Goal: Task Accomplishment & Management: Manage account settings

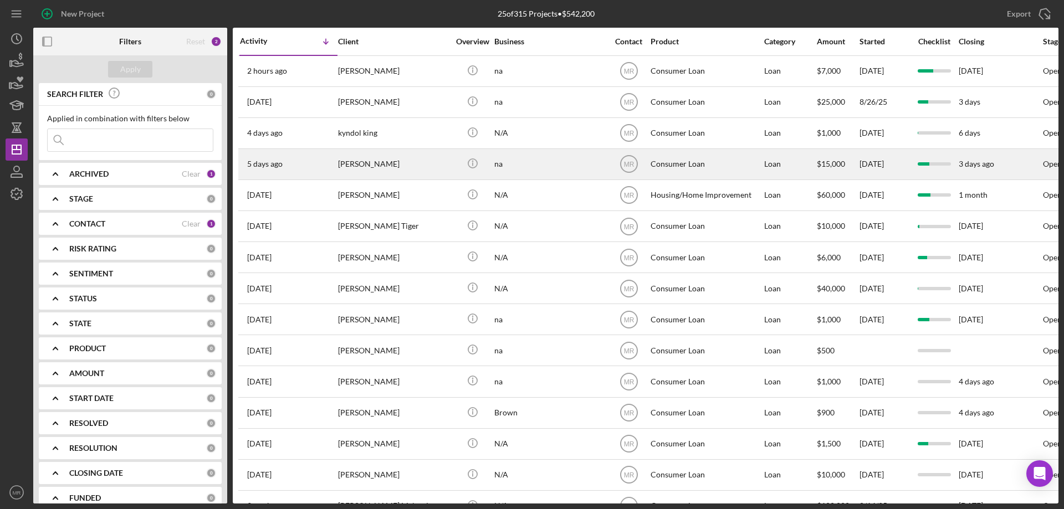
click at [423, 168] on div "[PERSON_NAME]" at bounding box center [393, 164] width 111 height 29
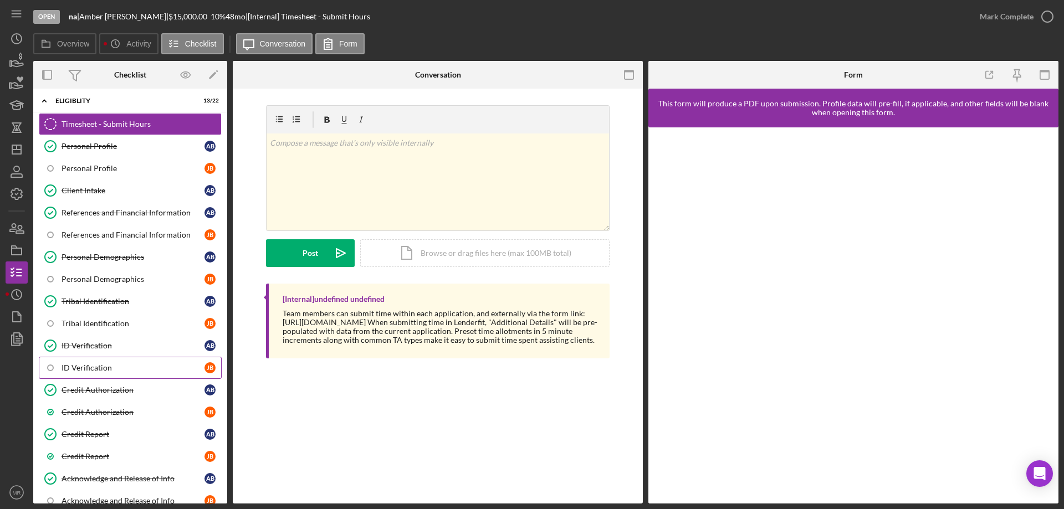
scroll to position [55, 0]
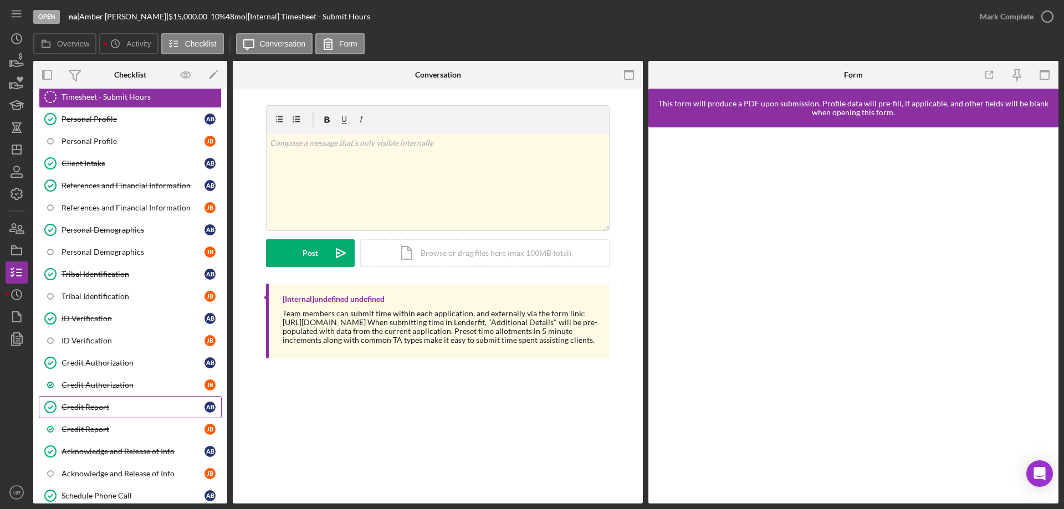
click at [110, 404] on div "Credit Report" at bounding box center [132, 407] width 143 height 9
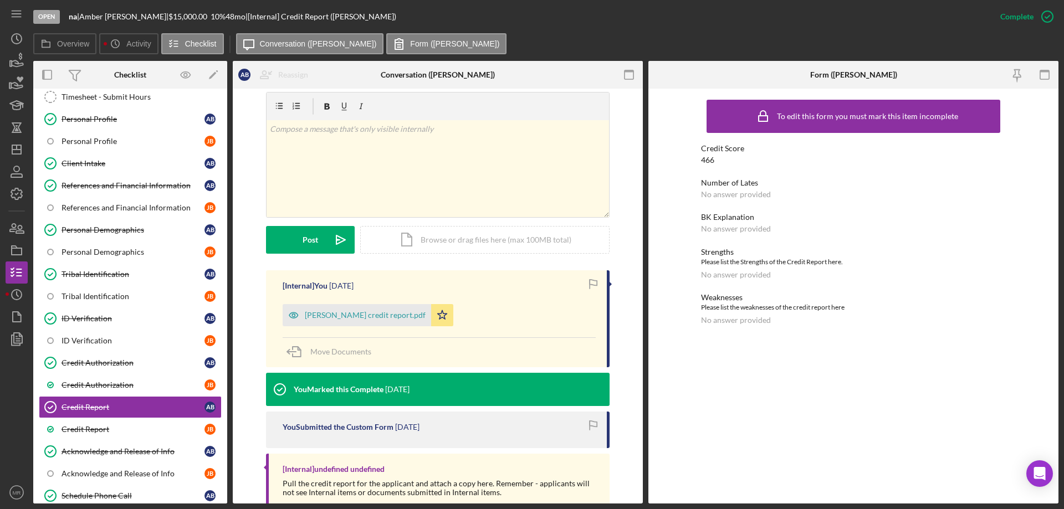
scroll to position [166, 0]
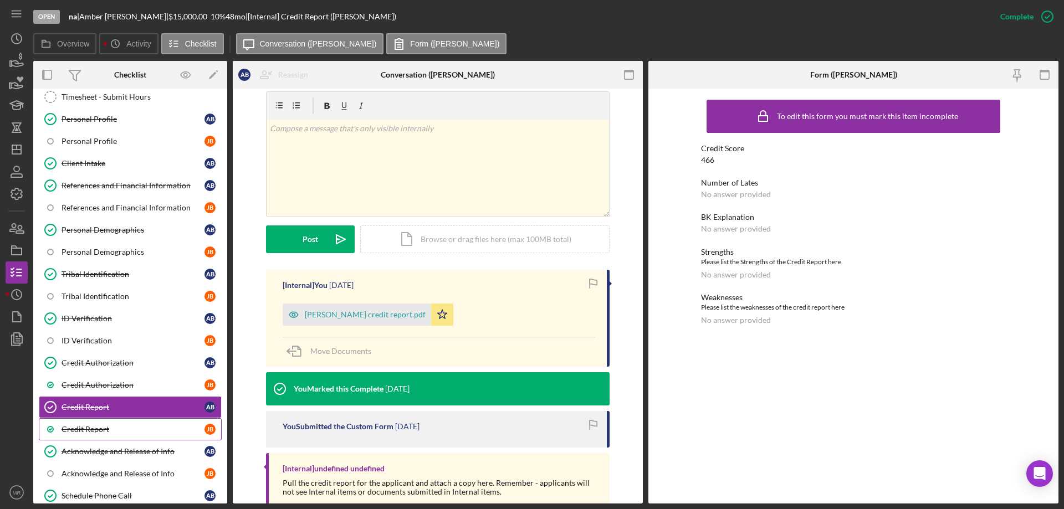
click at [89, 426] on div "Credit Report" at bounding box center [132, 429] width 143 height 9
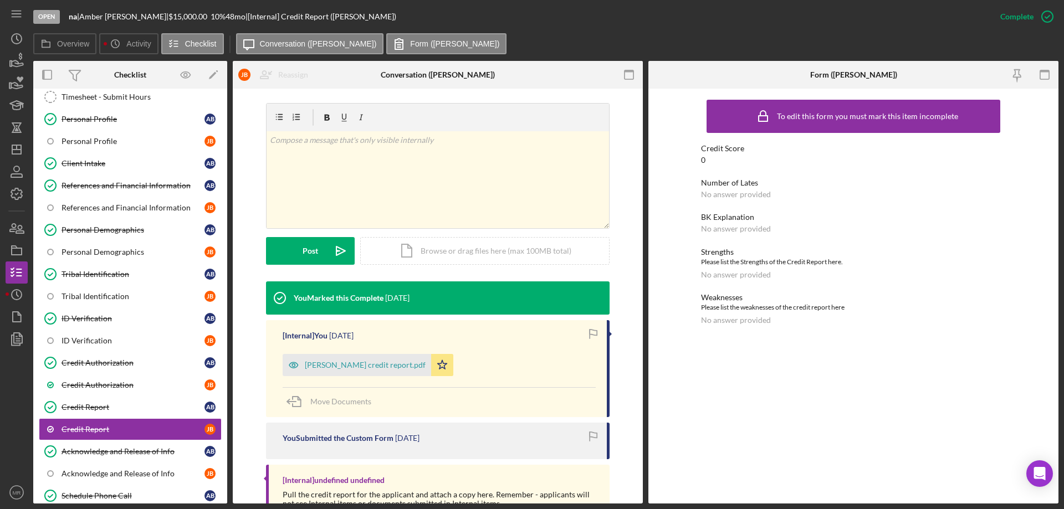
scroll to position [166, 0]
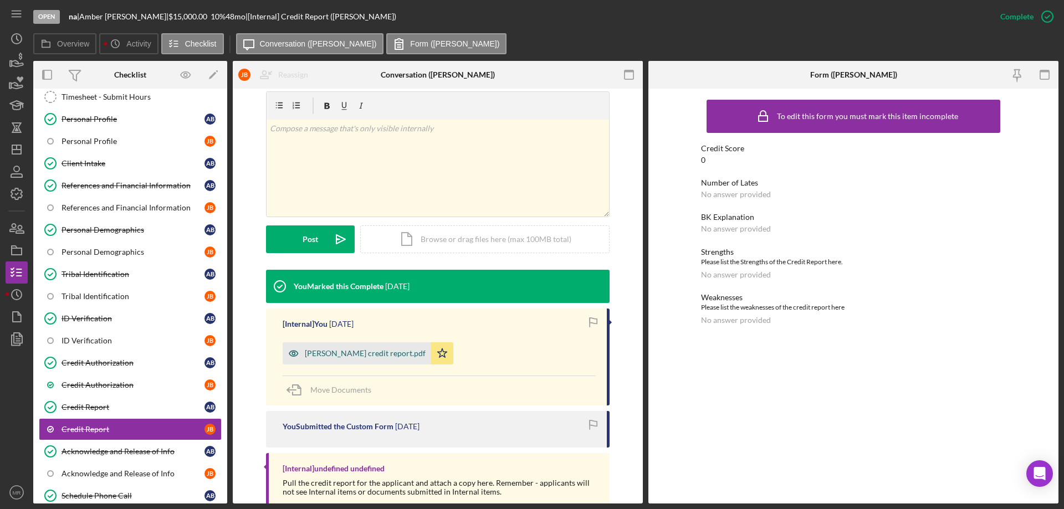
click at [356, 351] on div "John Brazee credit report.pdf" at bounding box center [365, 353] width 121 height 9
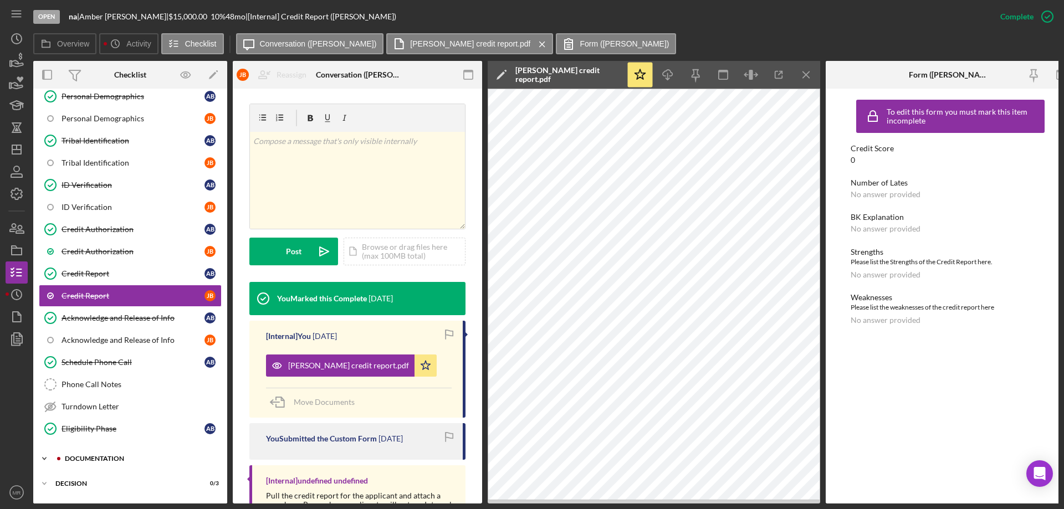
scroll to position [239, 0]
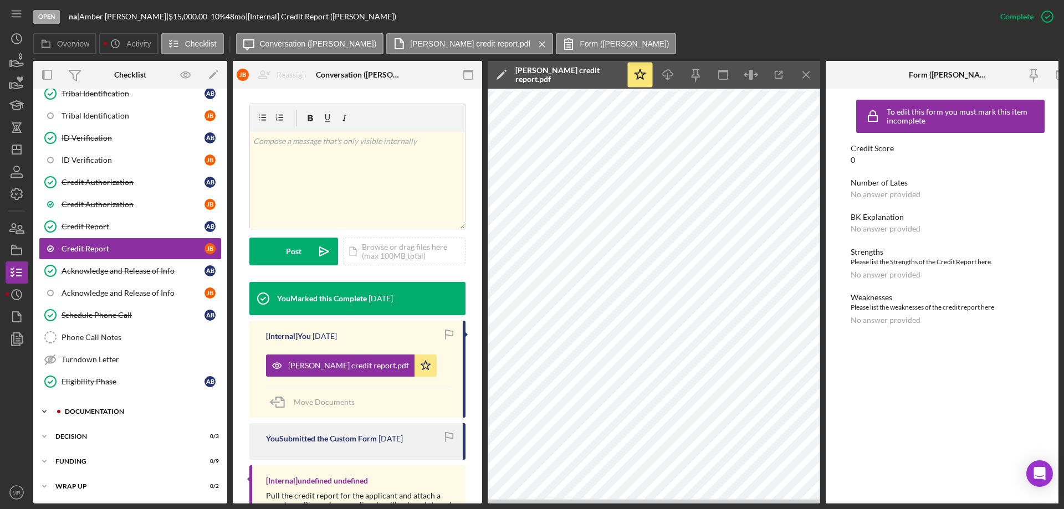
click at [100, 408] on div "Documentation" at bounding box center [139, 411] width 148 height 7
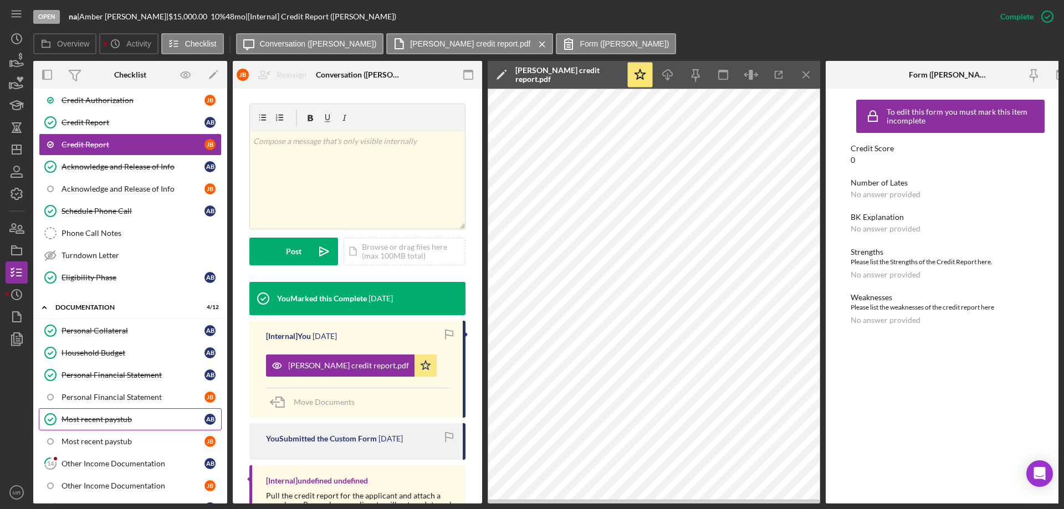
scroll to position [350, 0]
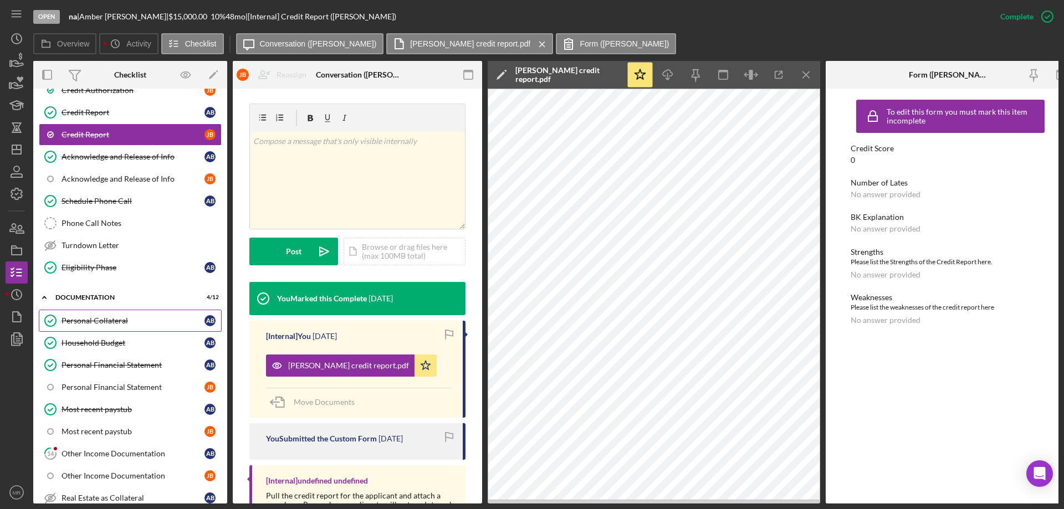
click at [112, 320] on div "Personal Collateral" at bounding box center [132, 320] width 143 height 9
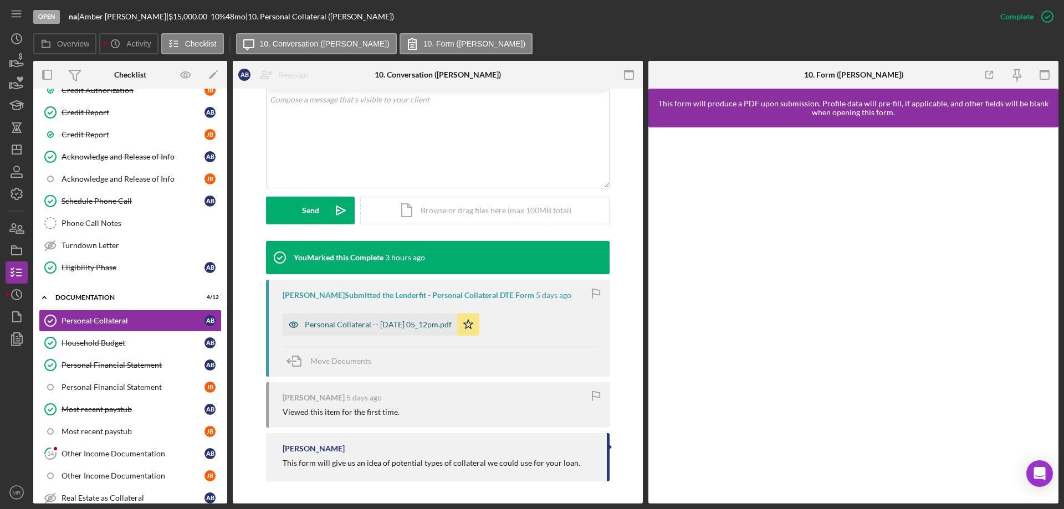
click at [380, 317] on div "Personal Collateral -- 2025-08-28 05_12pm.pdf" at bounding box center [369, 325] width 174 height 22
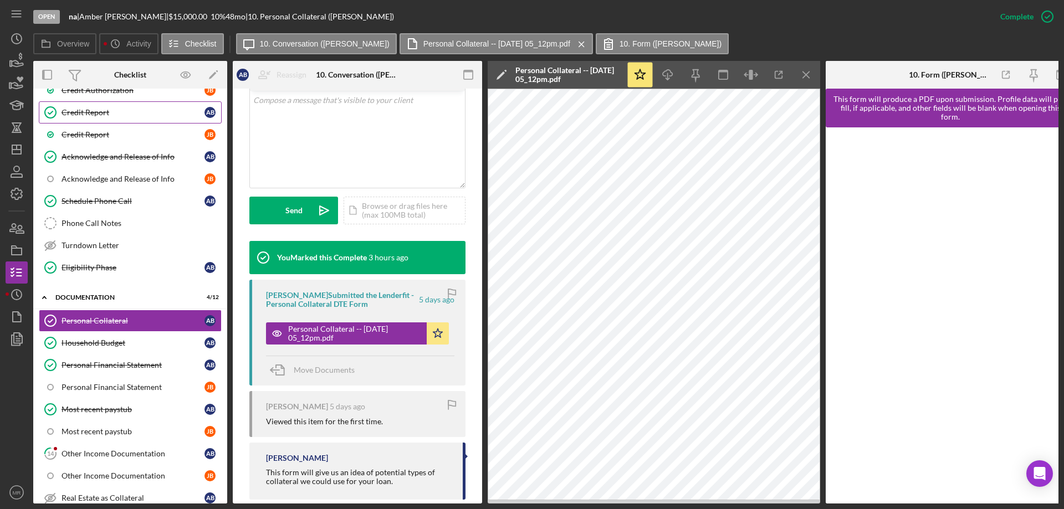
click at [84, 115] on div "Credit Report" at bounding box center [132, 112] width 143 height 9
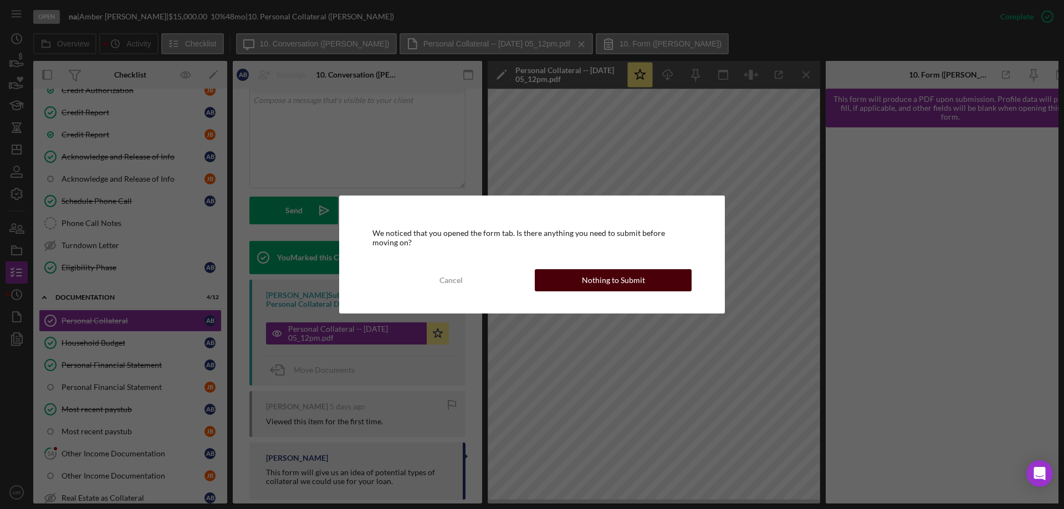
drag, startPoint x: 610, startPoint y: 277, endPoint x: 631, endPoint y: 278, distance: 21.1
click at [611, 277] on div "Nothing to Submit" at bounding box center [613, 280] width 63 height 22
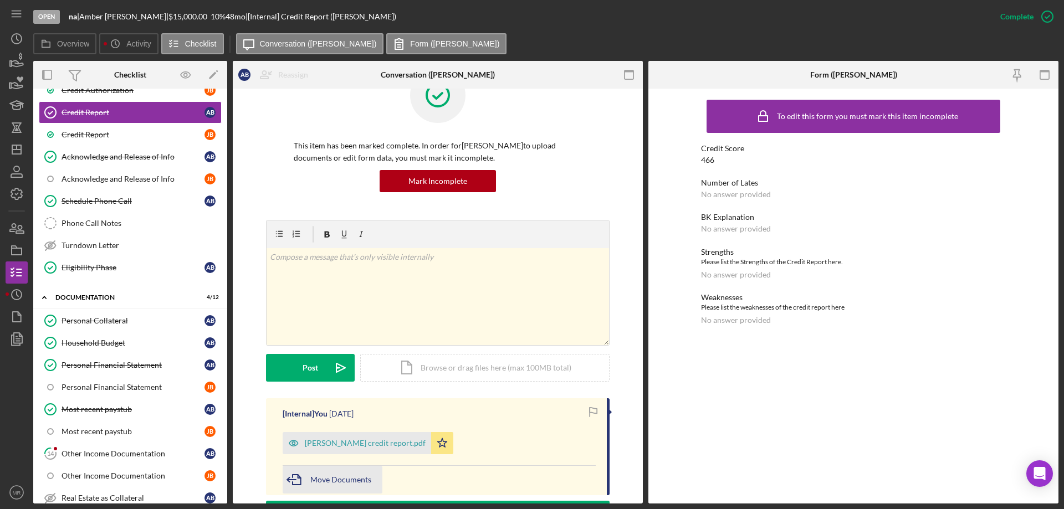
scroll to position [55, 0]
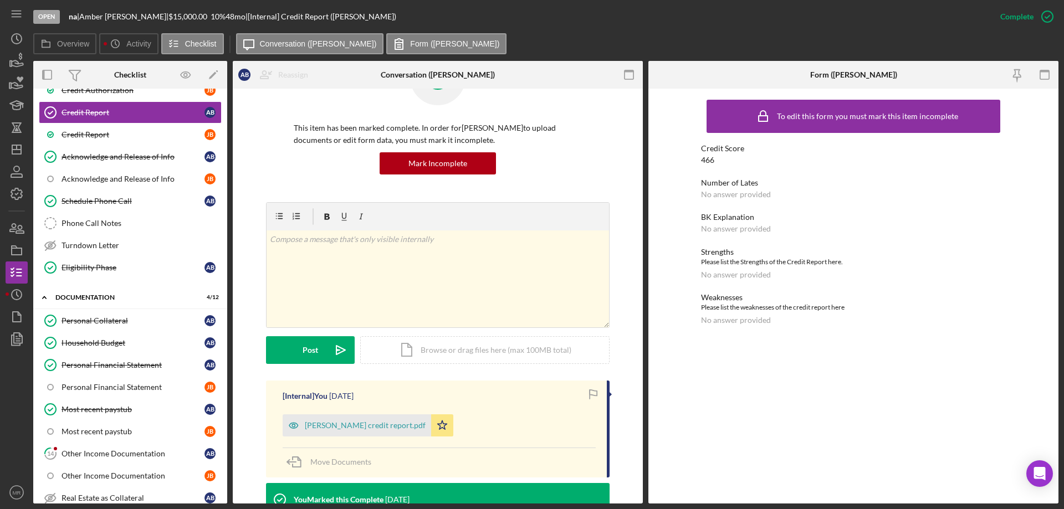
click at [346, 414] on div "Amber Brazee credit report.pdf" at bounding box center [356, 425] width 148 height 22
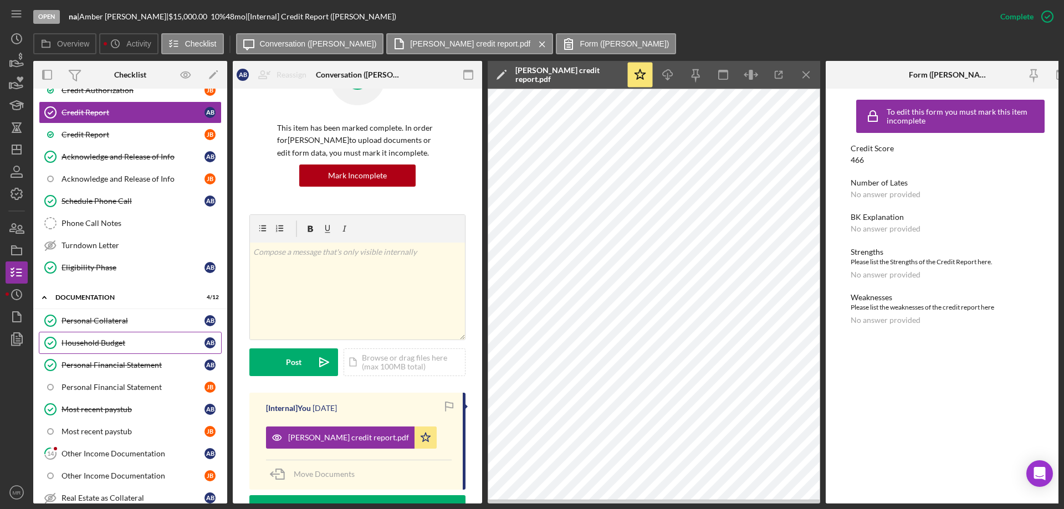
click at [116, 339] on div "Household Budget" at bounding box center [132, 342] width 143 height 9
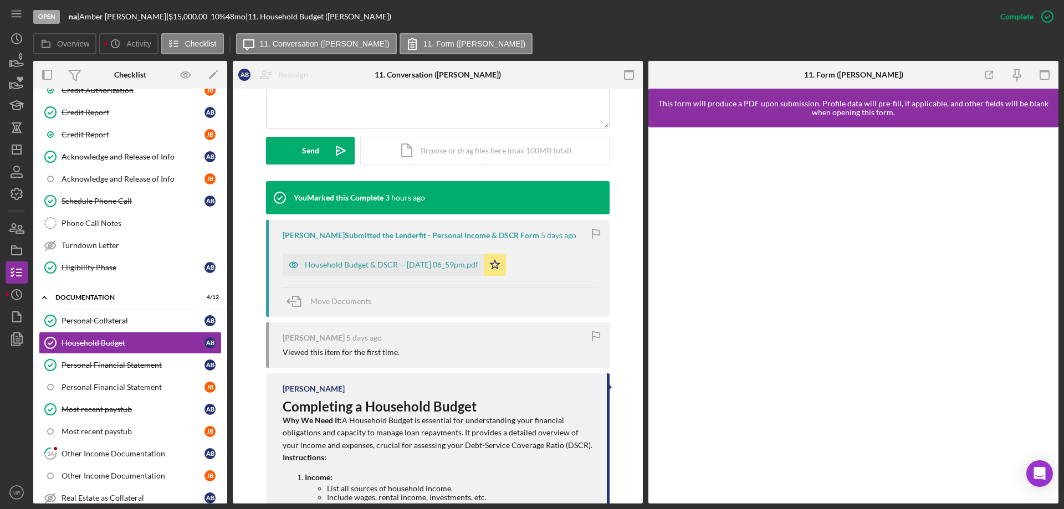
drag, startPoint x: 374, startPoint y: 260, endPoint x: 419, endPoint y: 260, distance: 44.9
click at [374, 259] on div "Household Budget & DSCR -- [DATE] 06_59pm.pdf" at bounding box center [382, 265] width 201 height 22
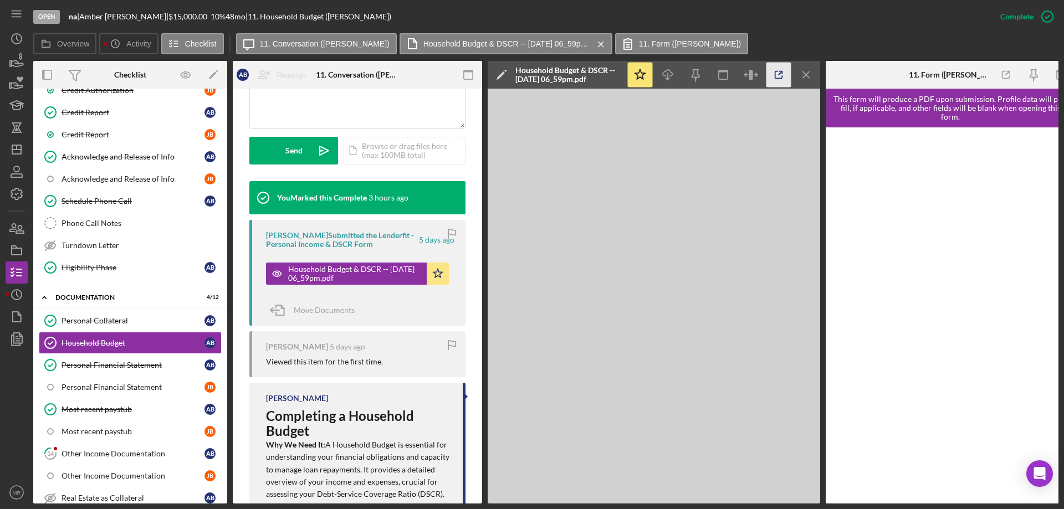
click at [775, 72] on icon "button" at bounding box center [778, 75] width 25 height 25
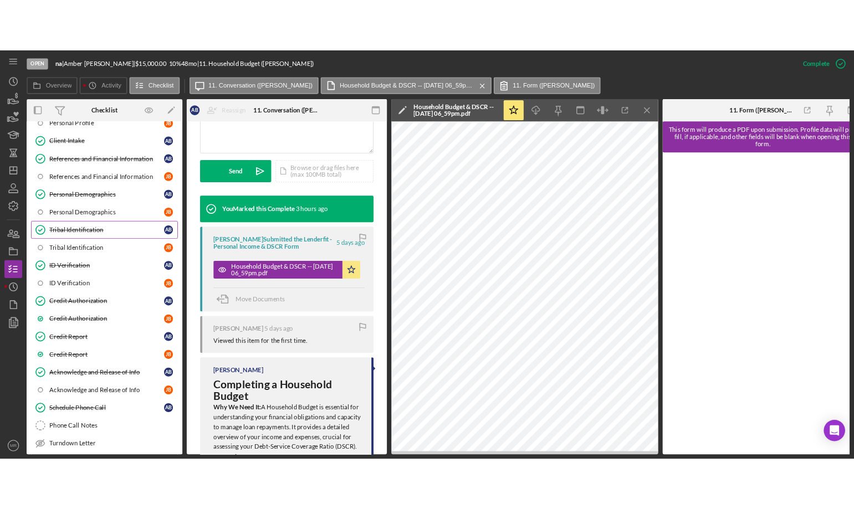
scroll to position [0, 0]
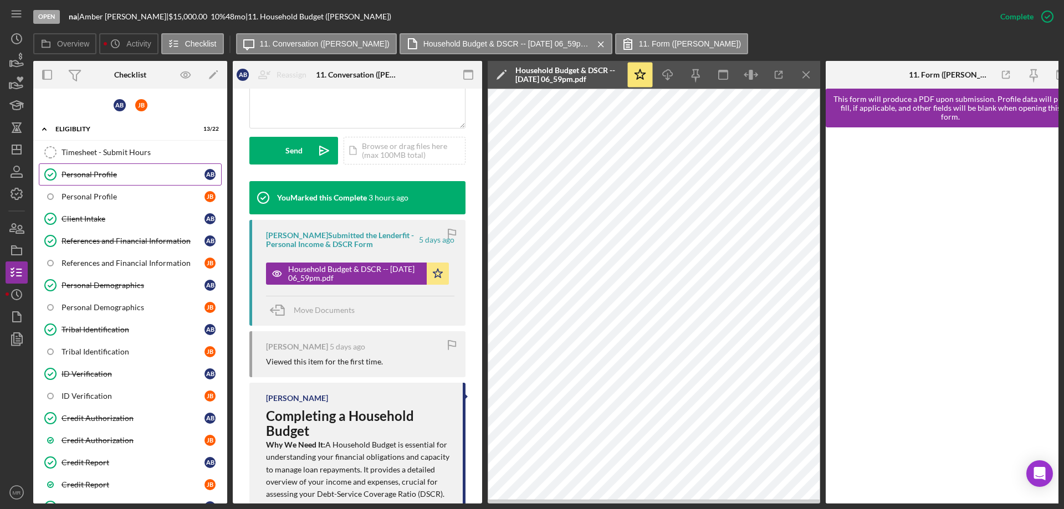
click at [99, 177] on div "Personal Profile" at bounding box center [132, 174] width 143 height 9
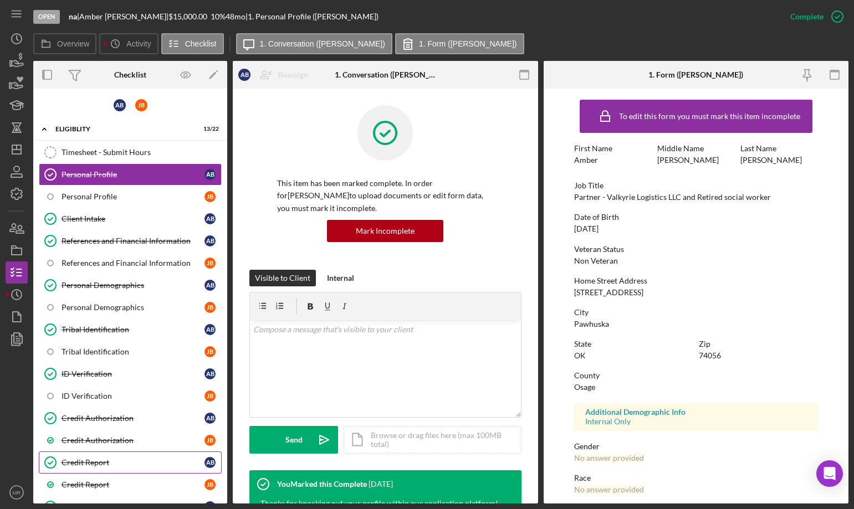
click at [84, 459] on div "Credit Report" at bounding box center [132, 462] width 143 height 9
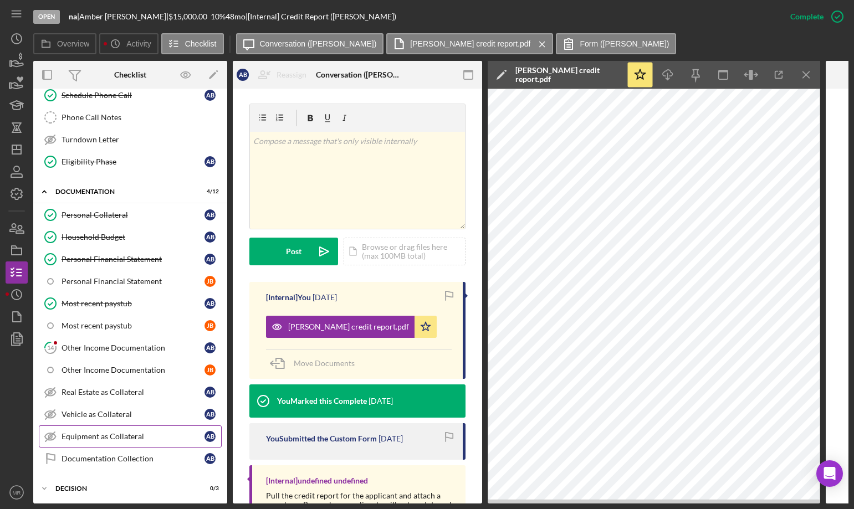
scroll to position [499, 0]
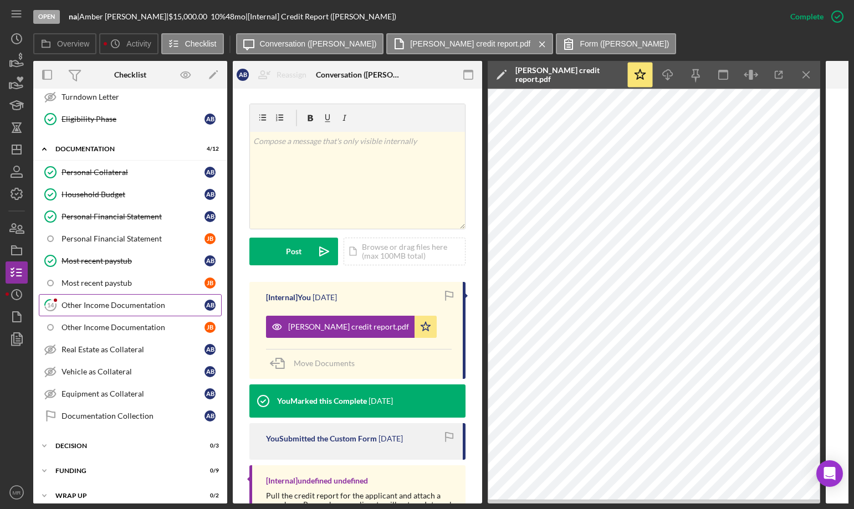
click at [109, 305] on div "Other Income Documentation" at bounding box center [132, 305] width 143 height 9
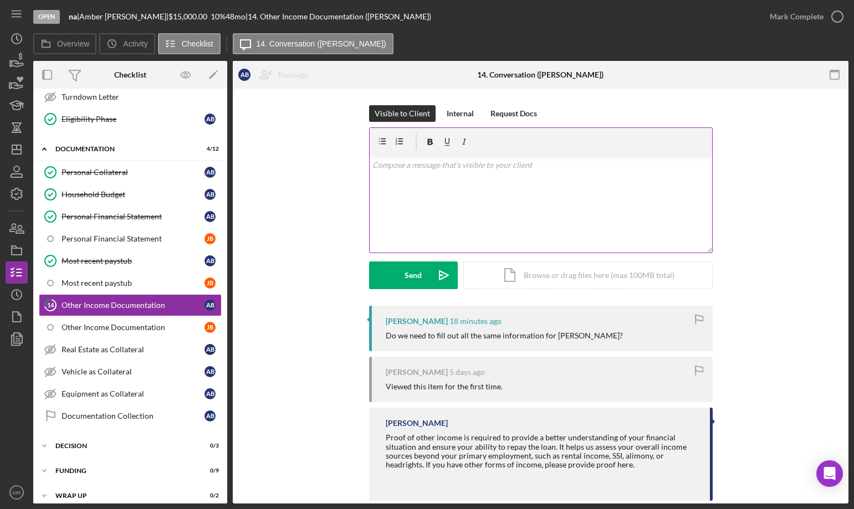
drag, startPoint x: 408, startPoint y: 184, endPoint x: 553, endPoint y: 183, distance: 145.1
click at [409, 184] on div "v Color teal Color pink Remove color Add row above Add row below Add column bef…" at bounding box center [540, 204] width 342 height 97
click at [14, 228] on icon "button" at bounding box center [13, 228] width 6 height 8
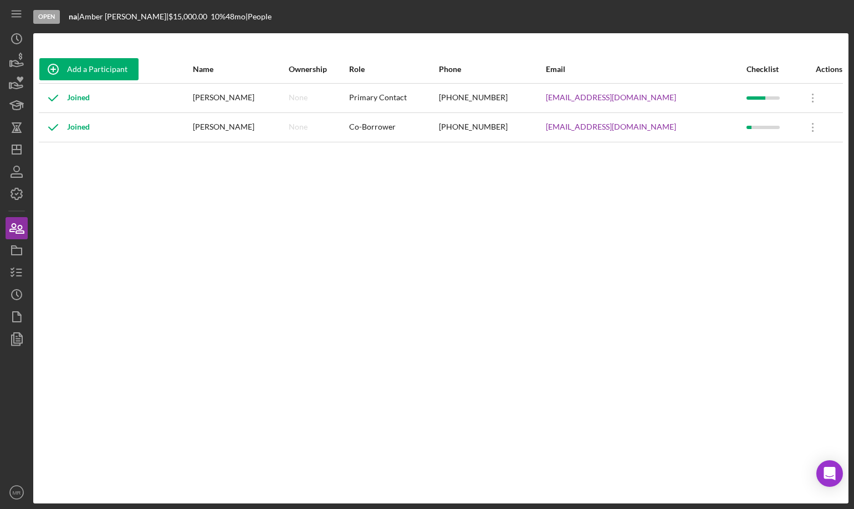
click at [516, 48] on div "Add a Participant Name Ownership Role Phone Email Checklist Actions Joined Ambe…" at bounding box center [440, 268] width 815 height 470
click at [16, 254] on rect "button" at bounding box center [17, 251] width 10 height 7
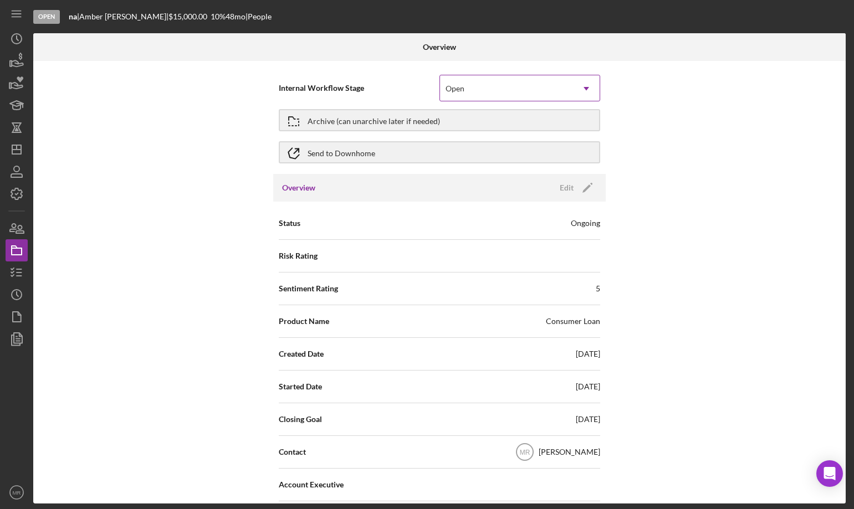
click at [516, 91] on div "Open" at bounding box center [506, 88] width 133 height 25
drag, startPoint x: 743, startPoint y: 134, endPoint x: 748, endPoint y: 137, distance: 5.7
click at [747, 137] on div "Internal Workflow Stage Open Icon/Dropdown Arrow Archive (can unarchive later i…" at bounding box center [439, 282] width 812 height 443
click at [404, 119] on div "Archive (can unarchive later if needed)" at bounding box center [373, 120] width 132 height 20
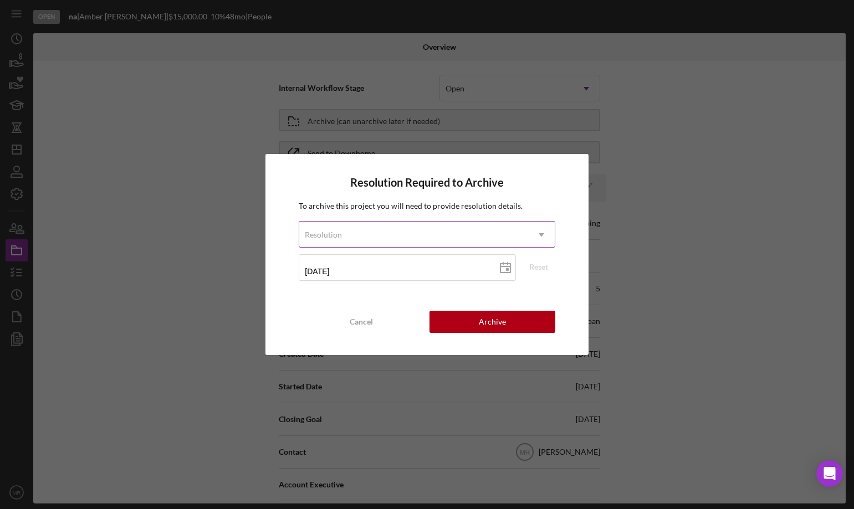
click at [536, 226] on icon "Icon/Dropdown Arrow" at bounding box center [541, 235] width 27 height 27
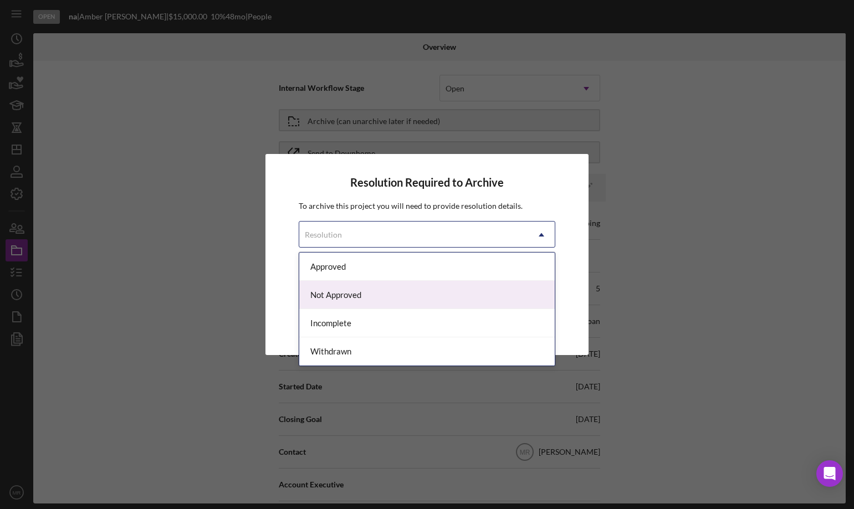
click at [475, 301] on div "Not Approved" at bounding box center [426, 295] width 255 height 28
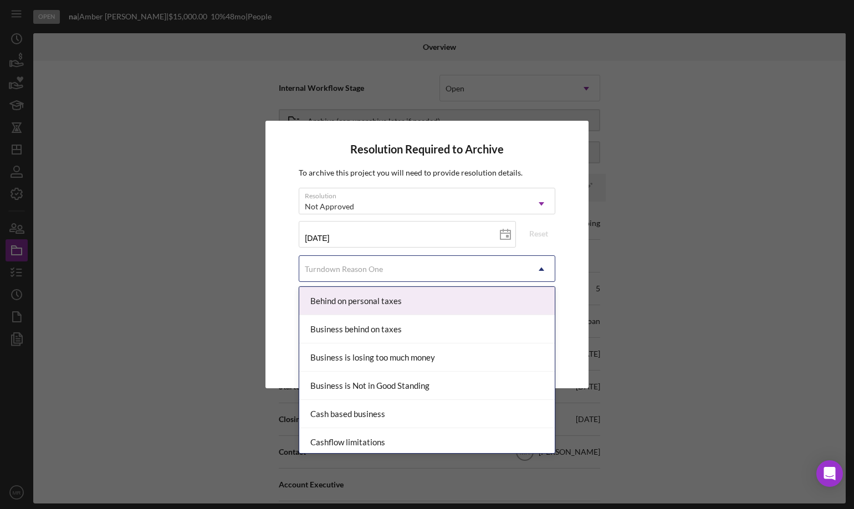
click at [445, 266] on div "Turndown Reason One" at bounding box center [413, 268] width 228 height 25
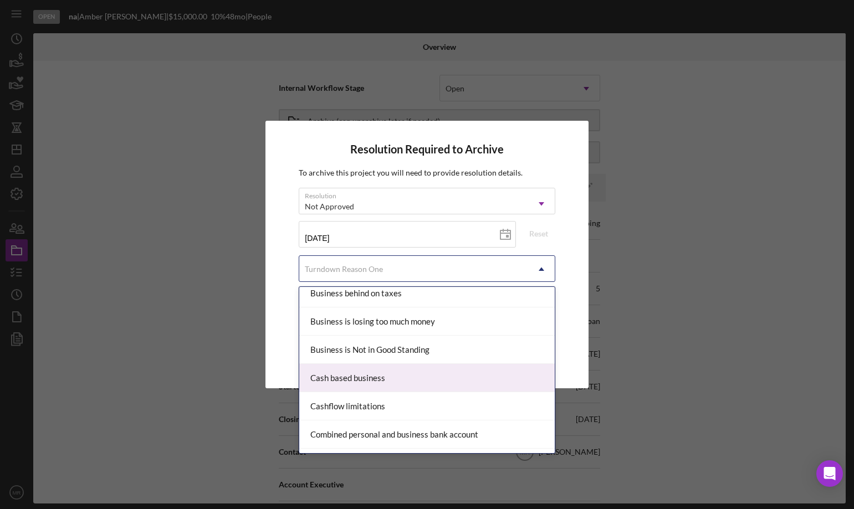
scroll to position [55, 0]
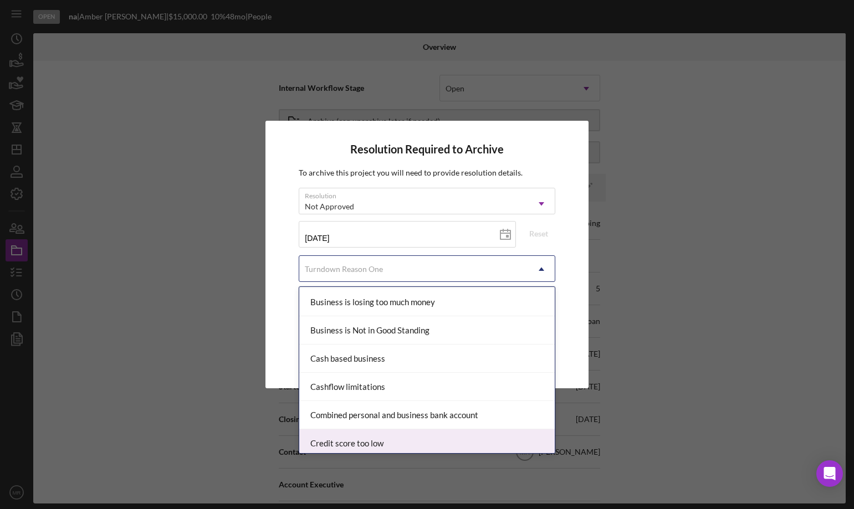
click at [399, 442] on div "Credit score too low" at bounding box center [426, 443] width 255 height 28
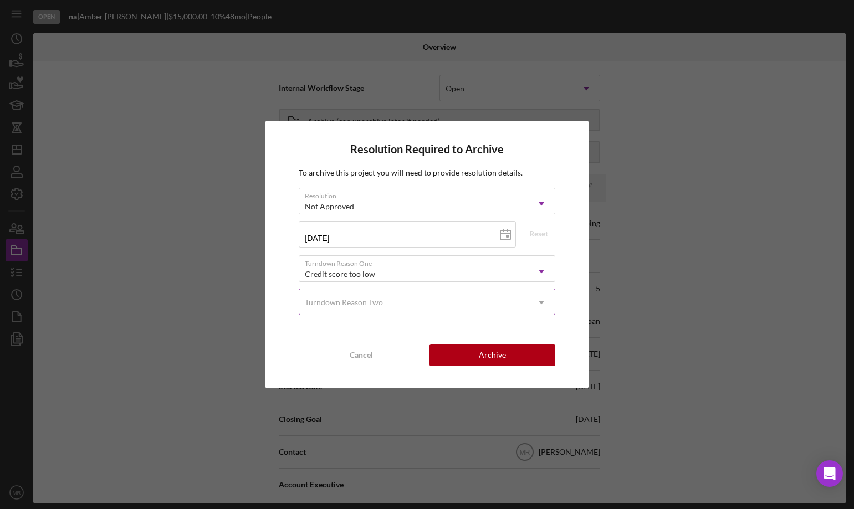
click at [437, 299] on div "Turndown Reason Two" at bounding box center [413, 302] width 228 height 25
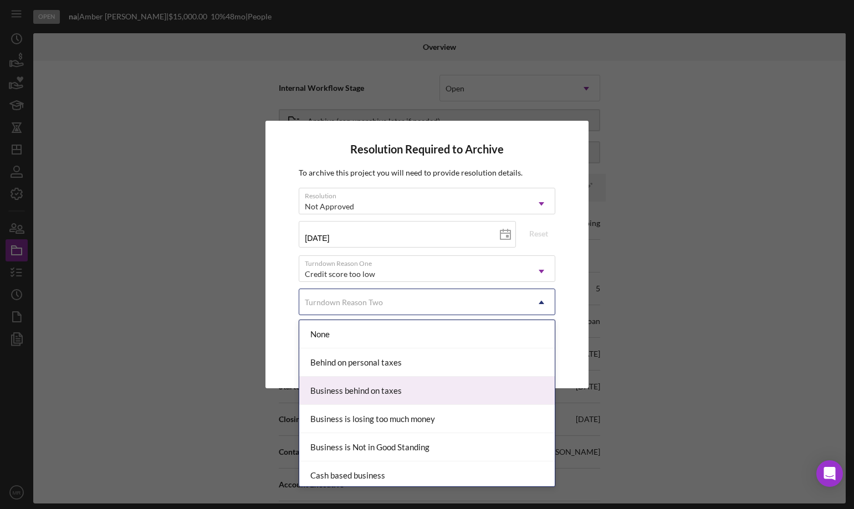
click at [661, 320] on div "Resolution Required to Archive To archive this project you will need to provide…" at bounding box center [427, 254] width 854 height 509
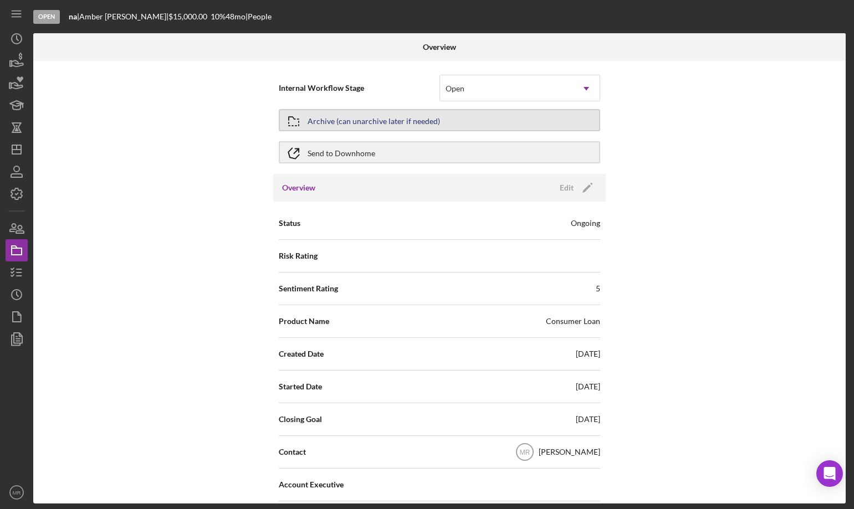
click at [441, 119] on button "Archive (can unarchive later if needed)" at bounding box center [439, 120] width 321 height 22
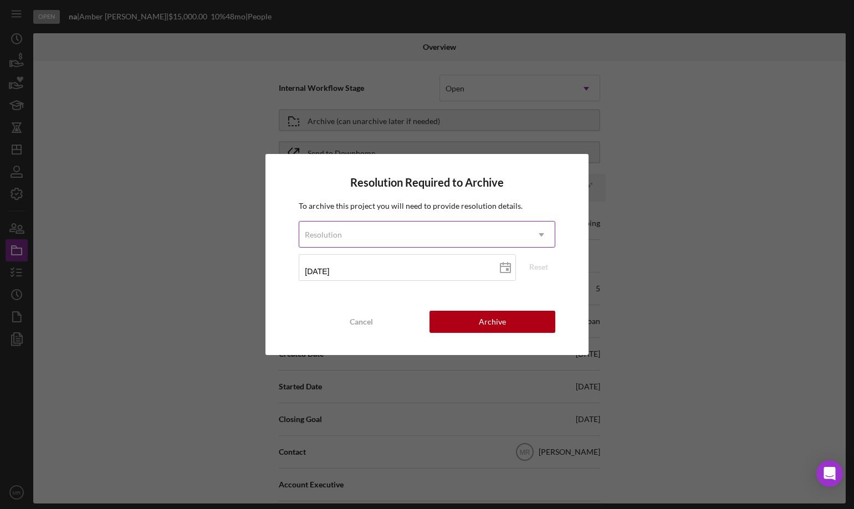
click at [480, 230] on div "Resolution" at bounding box center [413, 234] width 228 height 25
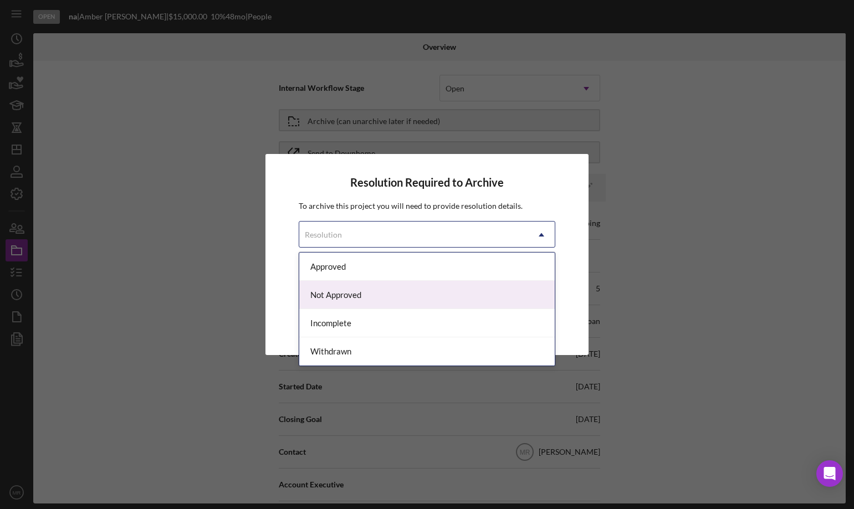
click at [435, 292] on div "Not Approved" at bounding box center [426, 295] width 255 height 28
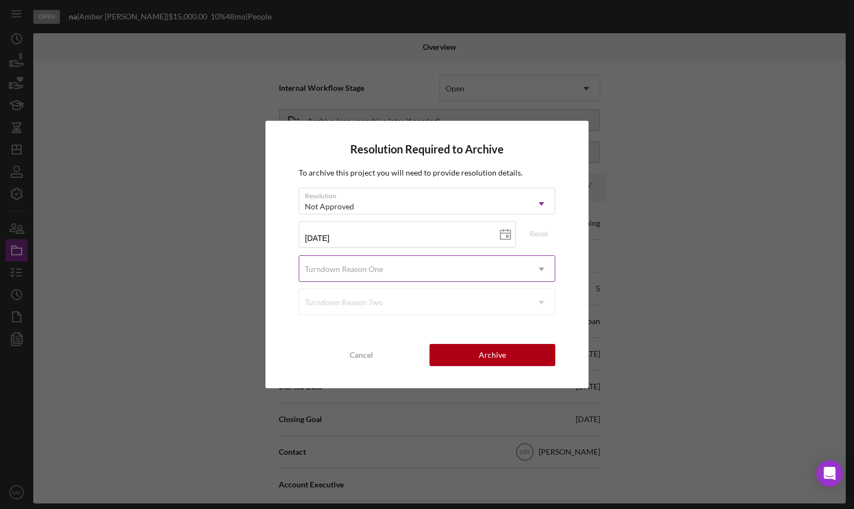
click at [453, 268] on div "Turndown Reason One" at bounding box center [413, 268] width 228 height 25
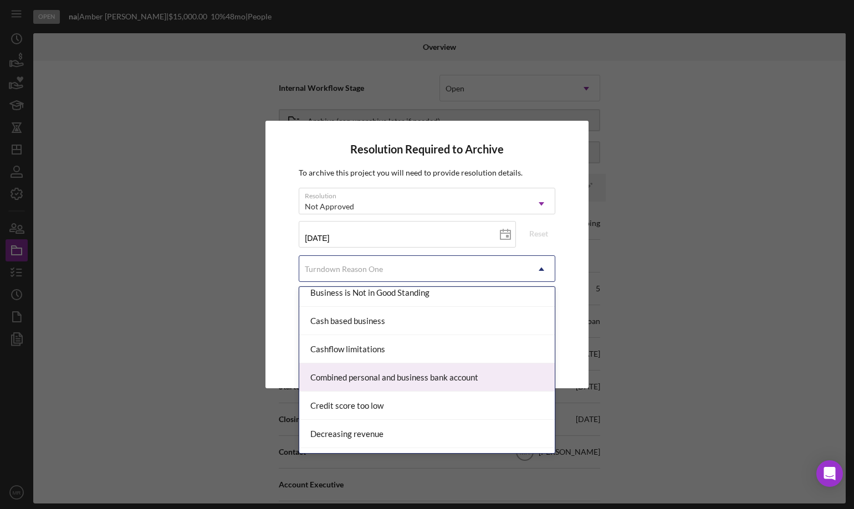
scroll to position [111, 0]
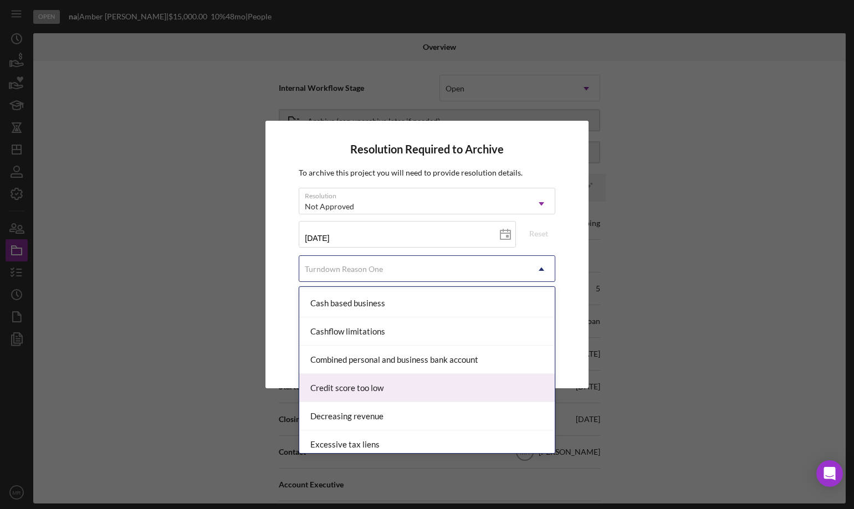
click at [395, 386] on div "Credit score too low" at bounding box center [426, 388] width 255 height 28
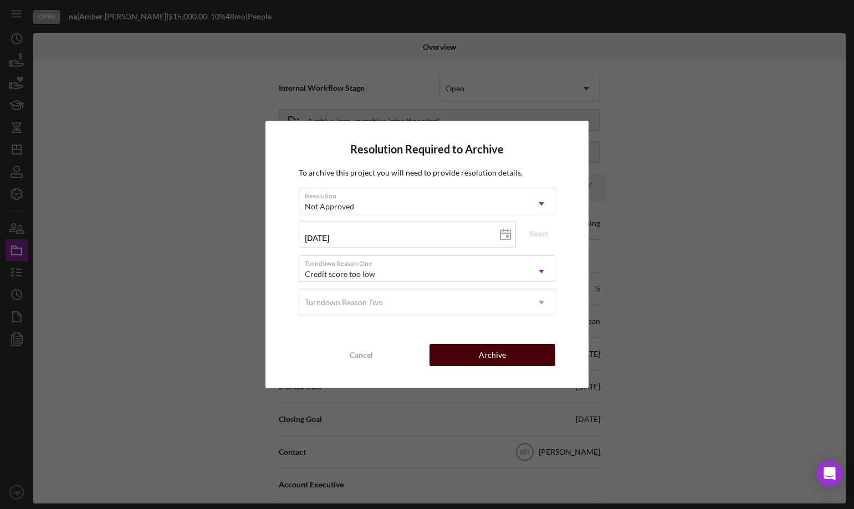
click at [501, 347] on div "Archive" at bounding box center [492, 355] width 27 height 22
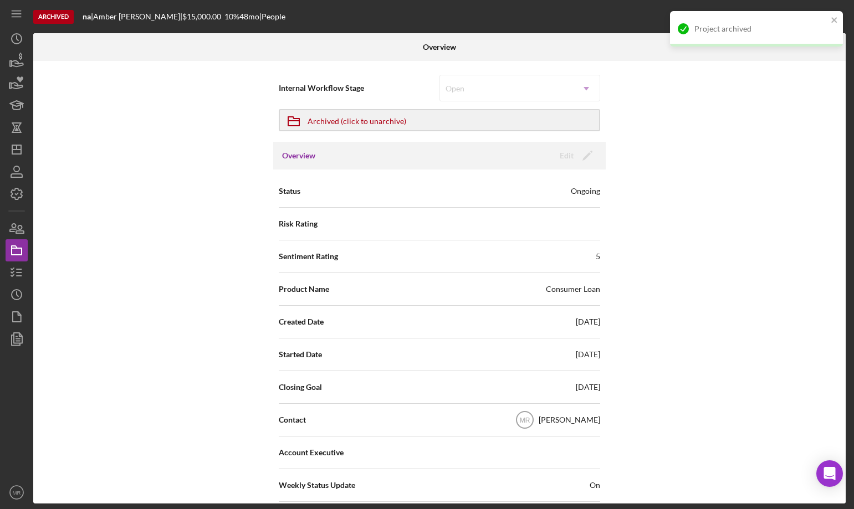
drag, startPoint x: 228, startPoint y: 121, endPoint x: 149, endPoint y: 149, distance: 83.6
click at [157, 143] on div "Internal Workflow Stage Open Icon/Dropdown Arrow Icon/Archived Archived (click …" at bounding box center [439, 282] width 812 height 443
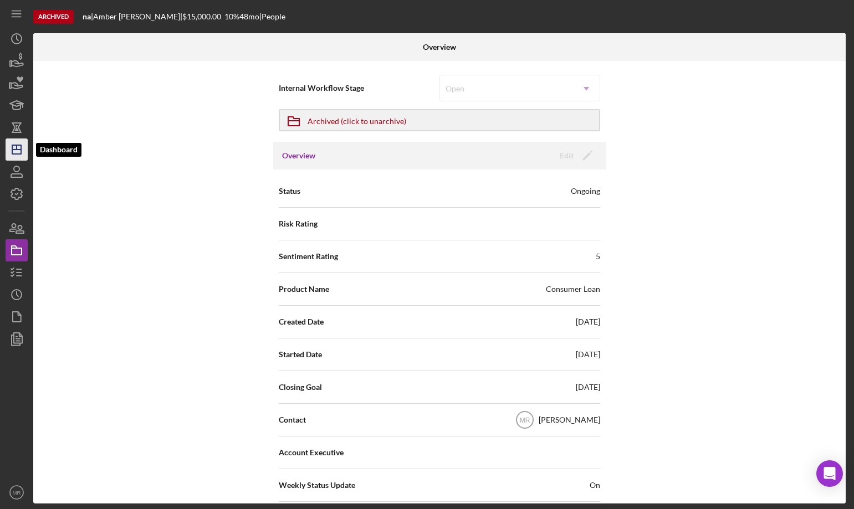
click at [21, 145] on icon "Icon/Dashboard" at bounding box center [17, 150] width 28 height 28
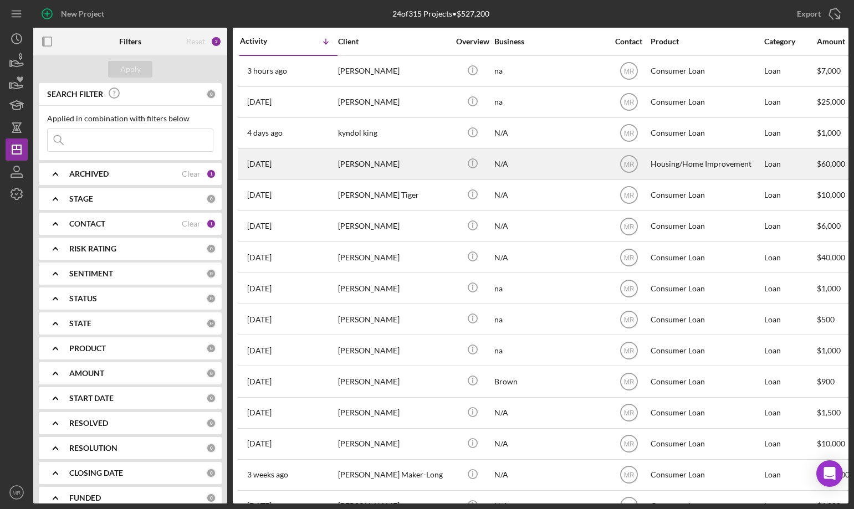
click at [572, 167] on div "N/A" at bounding box center [549, 164] width 111 height 29
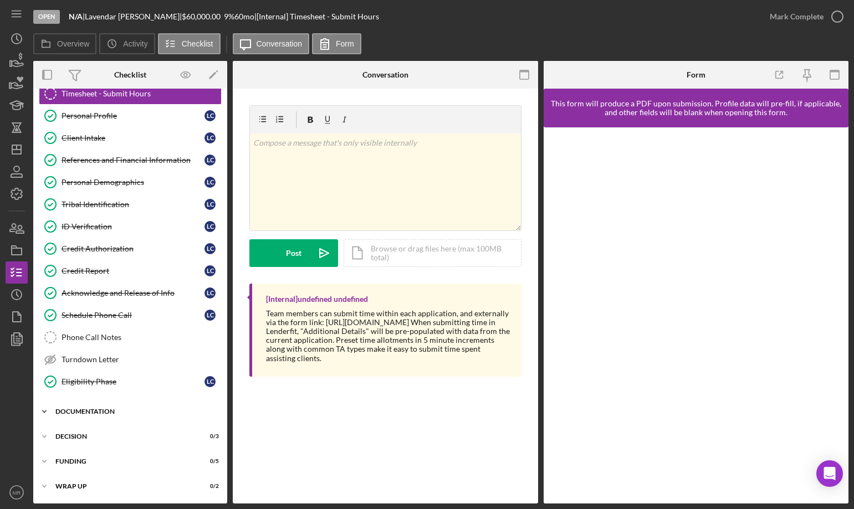
click at [89, 412] on div "Documentation" at bounding box center [134, 411] width 158 height 7
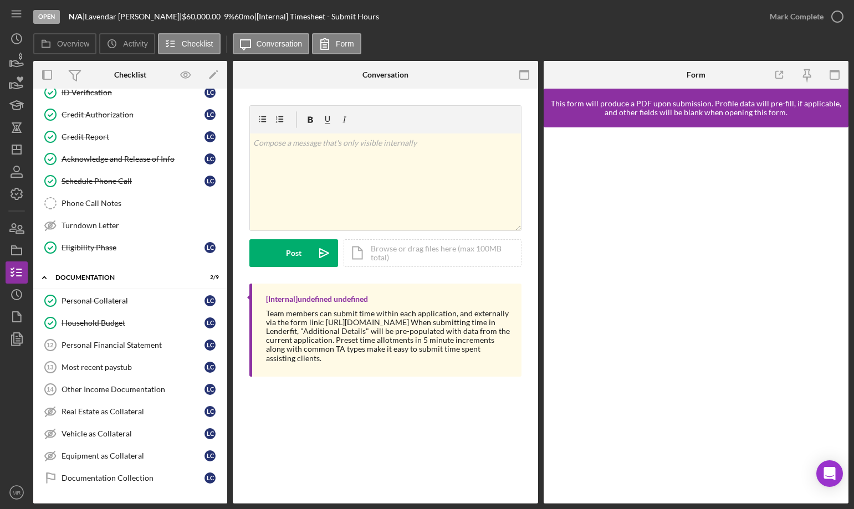
scroll to position [240, 0]
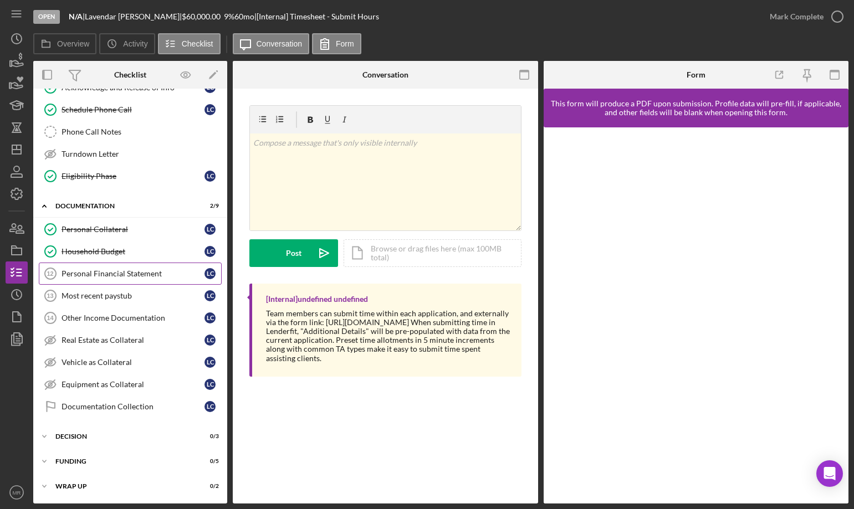
click at [102, 275] on div "Personal Financial Statement" at bounding box center [132, 273] width 143 height 9
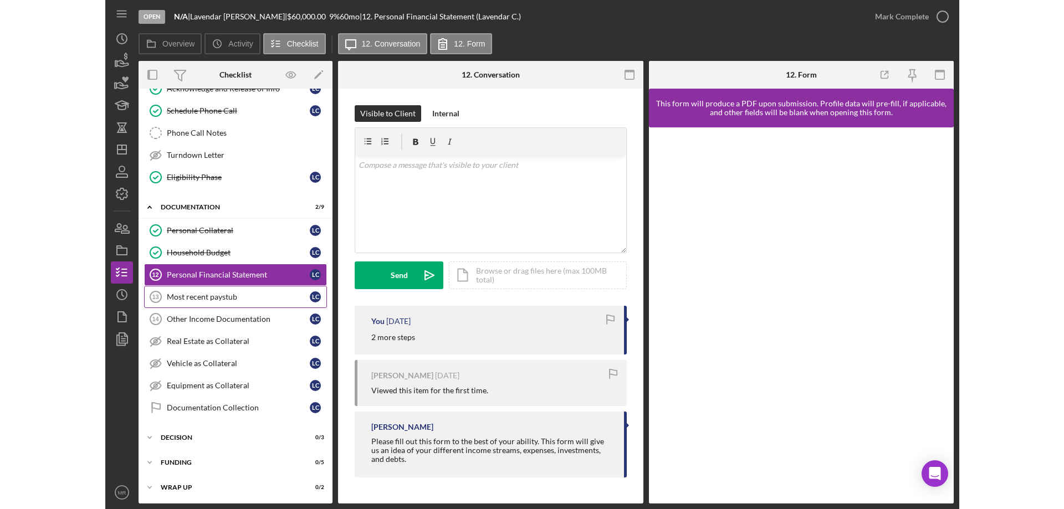
scroll to position [240, 0]
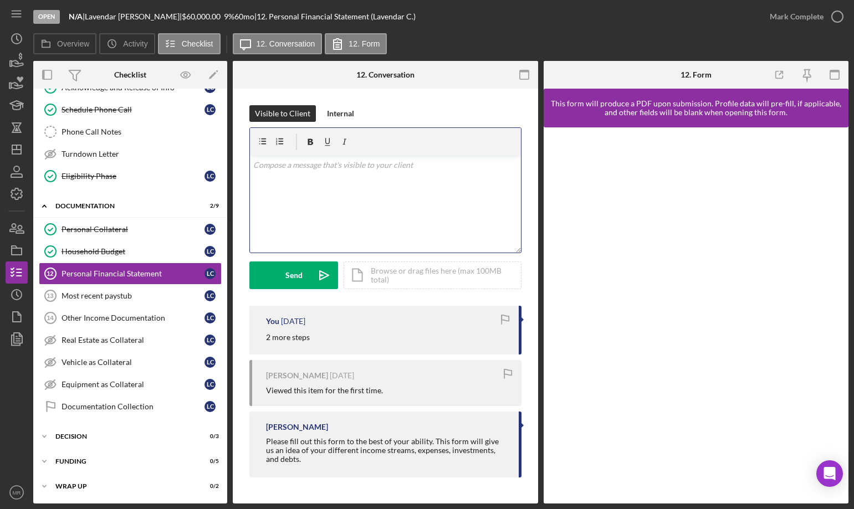
click at [456, 201] on div "v Color teal Color pink Remove color Add row above Add row below Add column bef…" at bounding box center [385, 204] width 271 height 97
click at [410, 179] on div "v Color teal Color pink Remove color Add row above Add row below Add column bef…" at bounding box center [385, 204] width 271 height 97
drag, startPoint x: 852, startPoint y: 238, endPoint x: 713, endPoint y: 28, distance: 251.6
click at [713, 28] on div "Open N/A | Lavendar Carroll | $60,000.00 9 % 60 mo | 12. Personal Financial Sta…" at bounding box center [395, 16] width 725 height 33
